Goal: Task Accomplishment & Management: Use online tool/utility

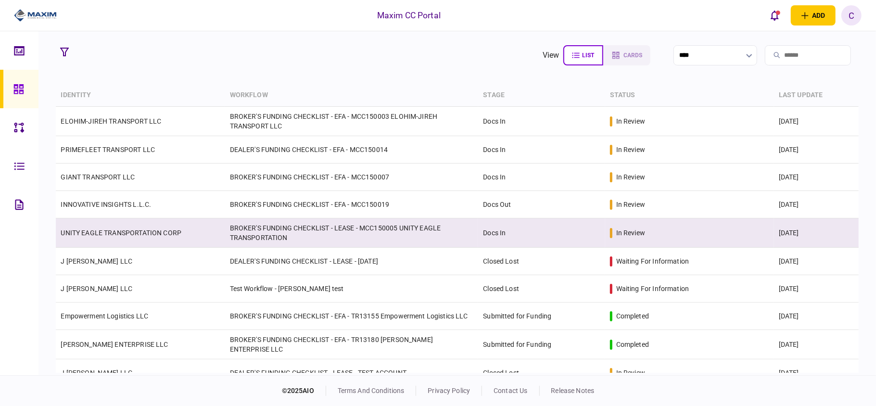
click at [85, 228] on td "UNITY EAGLE TRANSPORTATION CORP" at bounding box center [140, 232] width 169 height 29
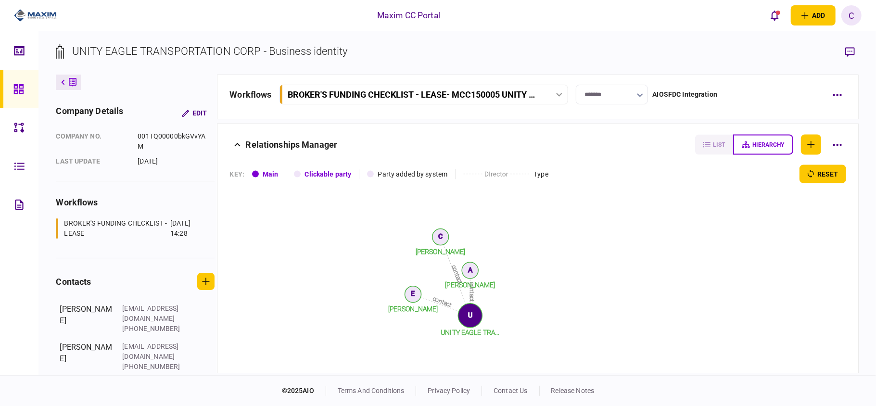
scroll to position [1103, 0]
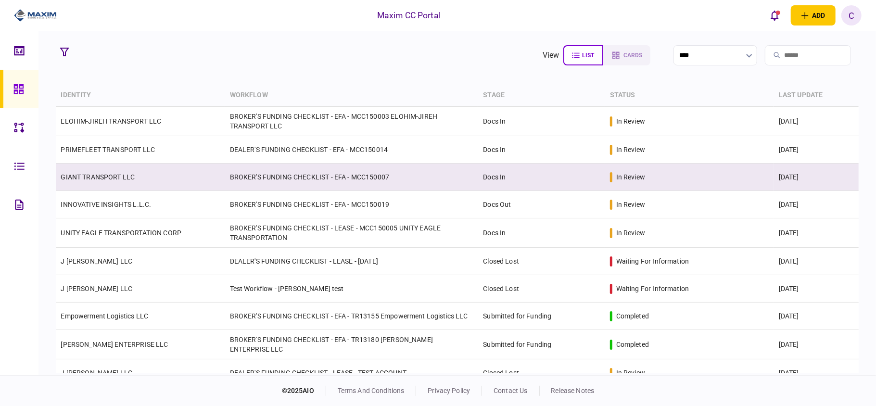
click at [267, 181] on td "BROKER'S FUNDING CHECKLIST - EFA - MCC150007" at bounding box center [351, 177] width 253 height 27
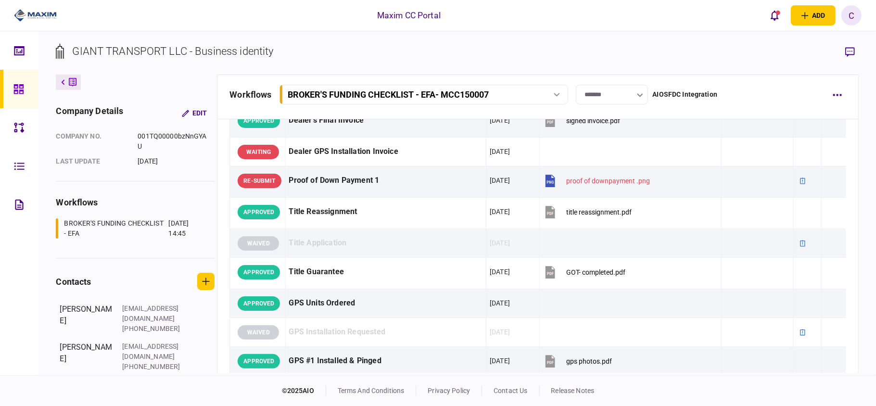
scroll to position [577, 0]
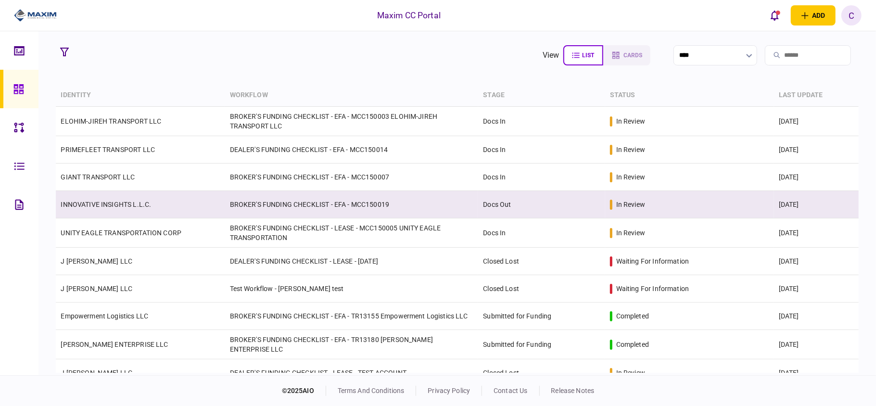
click at [260, 205] on td "BROKER'S FUNDING CHECKLIST - EFA - MCC150019" at bounding box center [351, 204] width 253 height 27
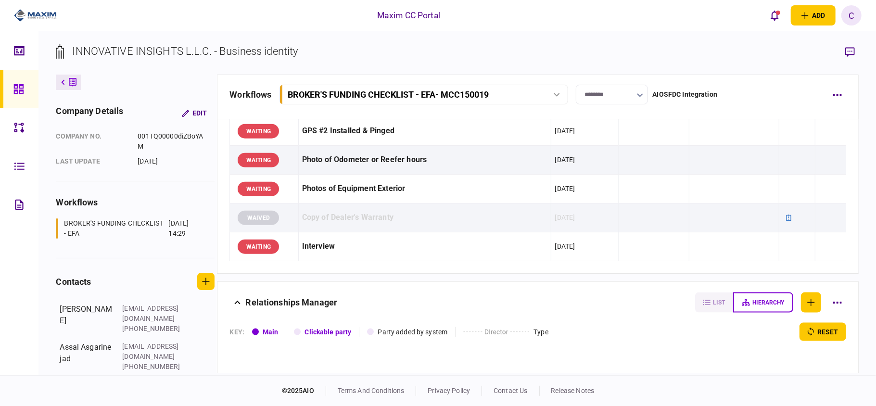
scroll to position [1026, 0]
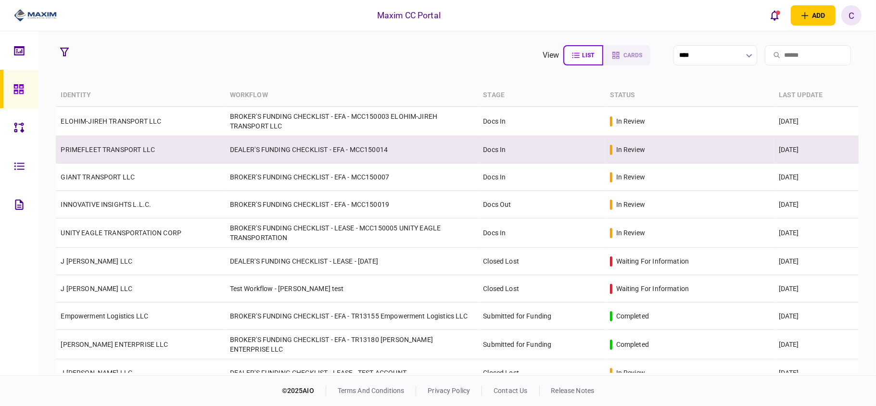
click at [290, 150] on td "DEALER'S FUNDING CHECKLIST - EFA - MCC150014" at bounding box center [351, 149] width 253 height 27
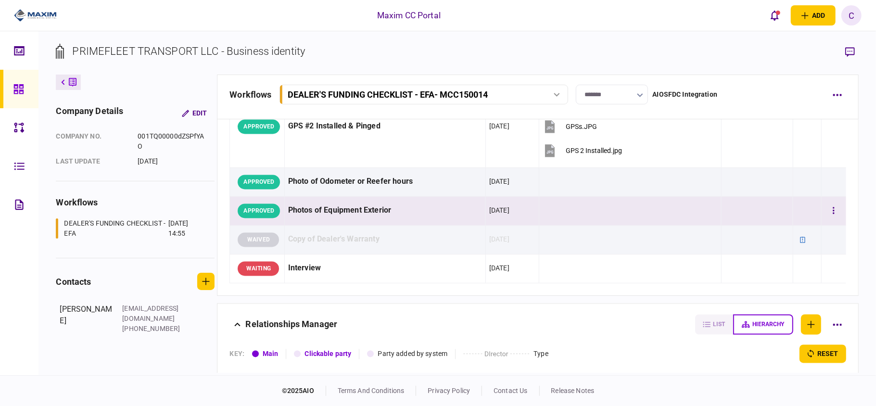
scroll to position [1474, 0]
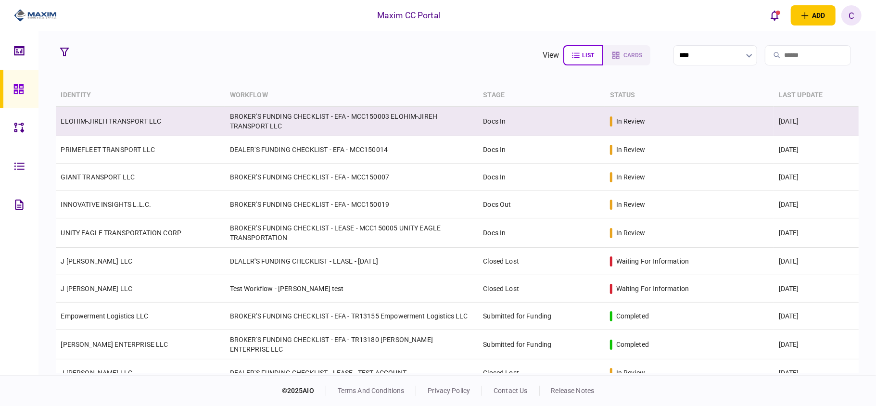
click at [286, 119] on td "BROKER'S FUNDING CHECKLIST - EFA - MCC150003 ELOHIM-JIREH TRANSPORT LLC" at bounding box center [351, 121] width 253 height 29
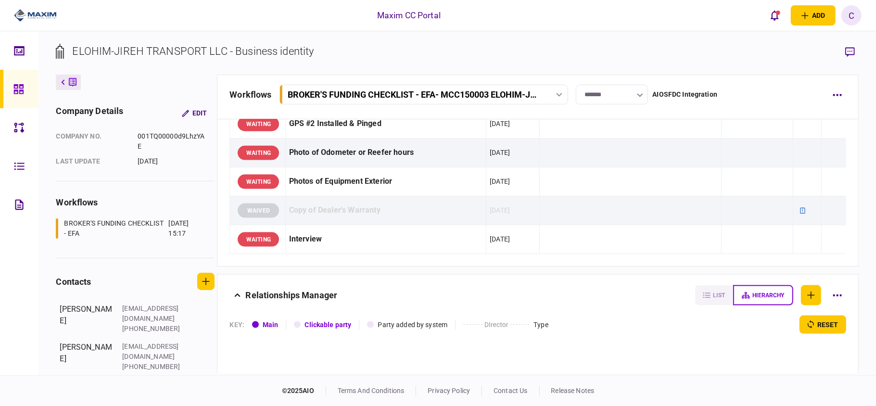
scroll to position [962, 0]
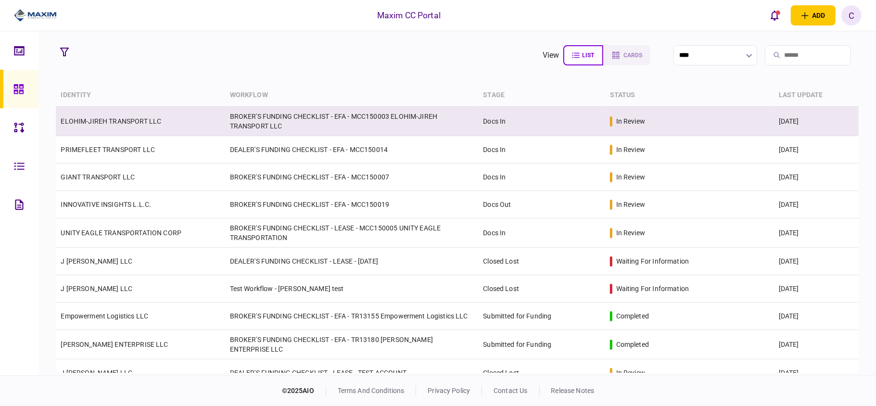
click at [141, 117] on link "ELOHIM-JIREH TRANSPORT LLC" at bounding box center [111, 121] width 101 height 8
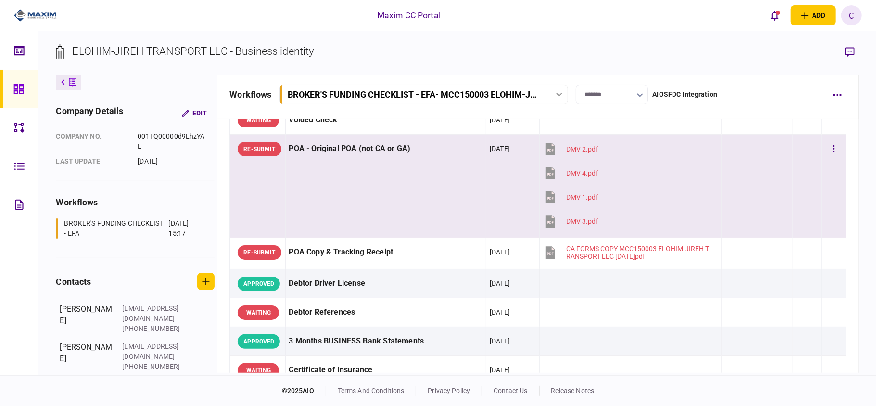
scroll to position [64, 0]
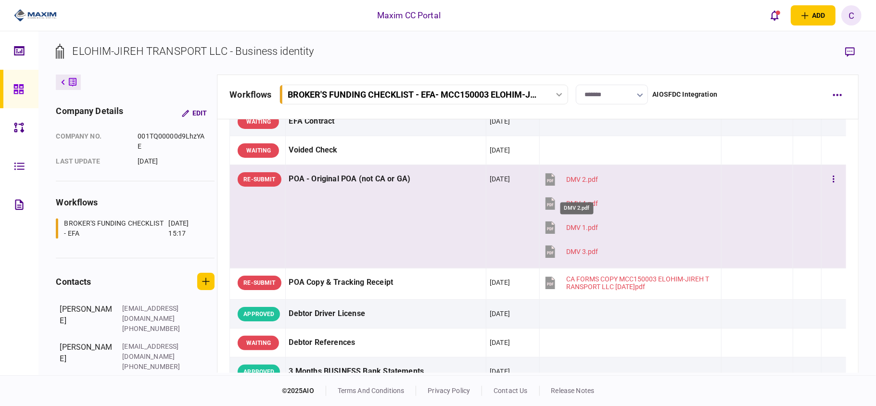
click at [579, 183] on div "DMV 2.pdf" at bounding box center [582, 180] width 32 height 8
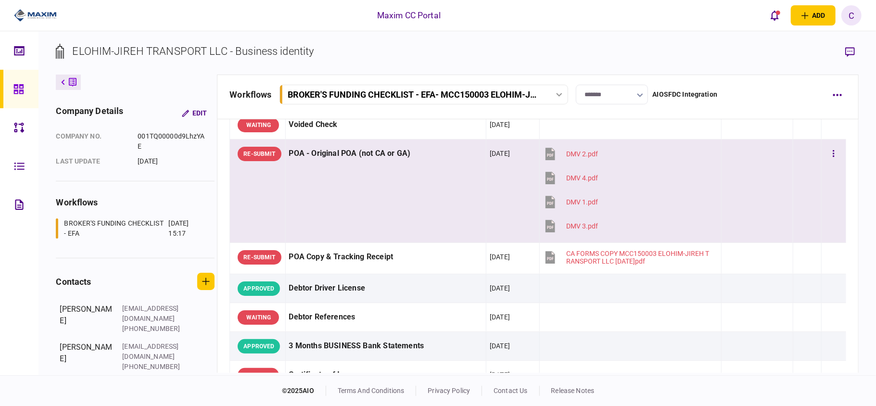
scroll to position [128, 0]
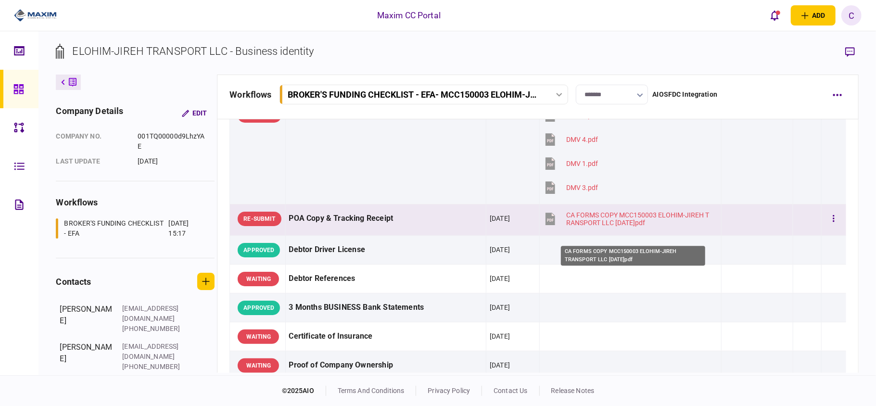
click at [592, 226] on div "CA FORMS COPY MCC150003 ELOHIM-JIREH TRANSPORT LLC [DATE]pdf" at bounding box center [638, 218] width 145 height 15
